Goal: Task Accomplishment & Management: Manage account settings

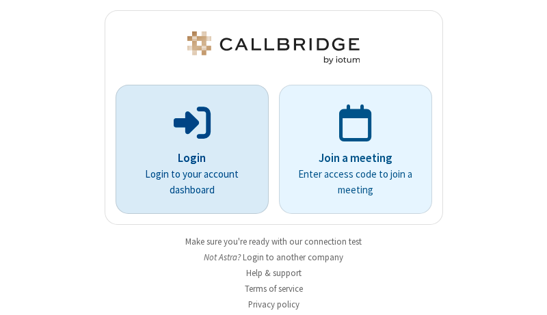
click at [187, 158] on p "Login" at bounding box center [192, 159] width 115 height 18
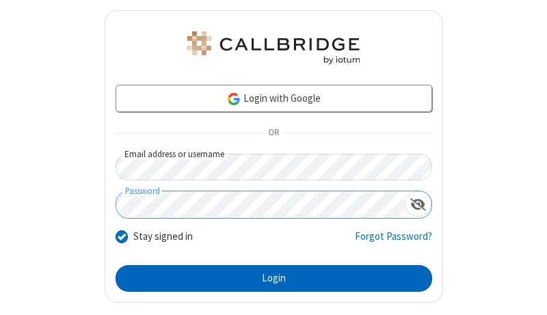
click at [268, 278] on button "Login" at bounding box center [274, 278] width 317 height 27
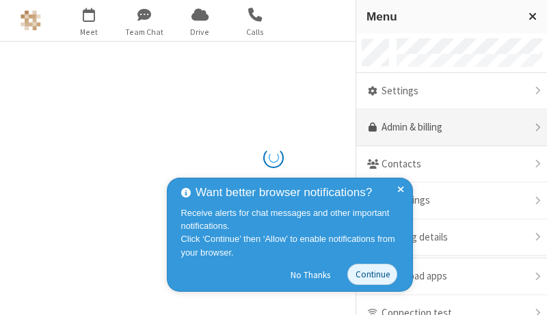
click at [447, 128] on link "Admin & billing" at bounding box center [451, 127] width 191 height 37
